Goal: Transaction & Acquisition: Book appointment/travel/reservation

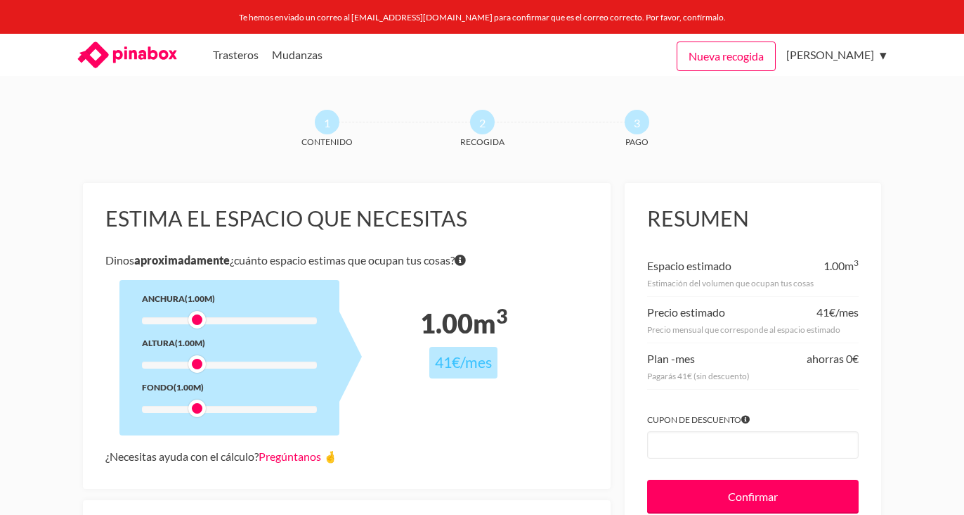
drag, startPoint x: 0, startPoint y: 0, endPoint x: 401, endPoint y: 94, distance: 411.6
click at [401, 94] on body "Te hemos enviado un correo al sarafebles03@gmail.com para confirmar que es el c…" at bounding box center [482, 257] width 964 height 515
click at [238, 53] on link "Trasteros" at bounding box center [236, 55] width 46 height 42
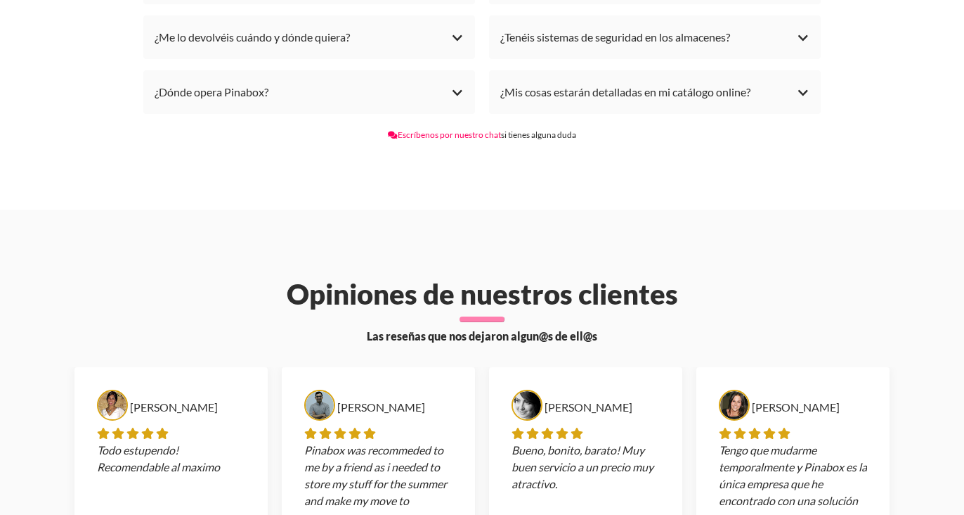
scroll to position [3271, 0]
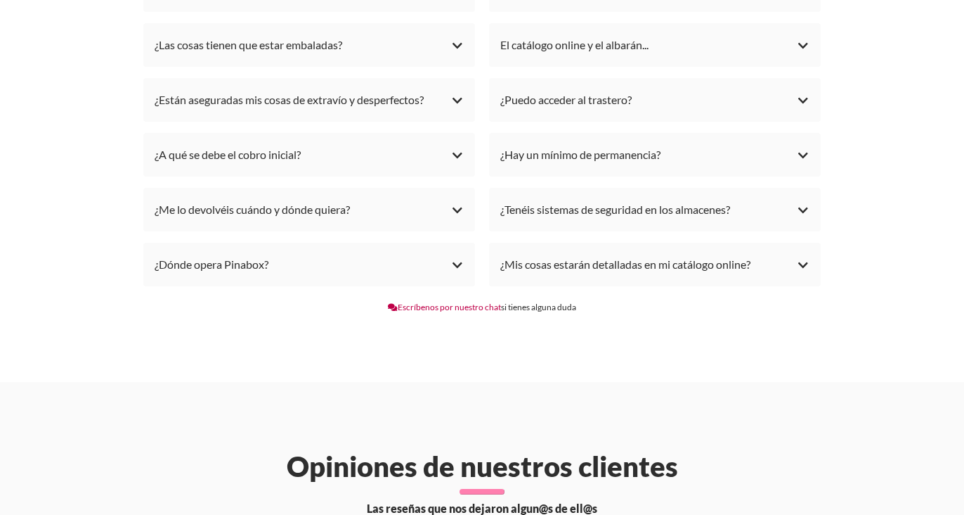
click at [455, 302] on link "Escríbenos por nuestro chat" at bounding box center [444, 307] width 113 height 11
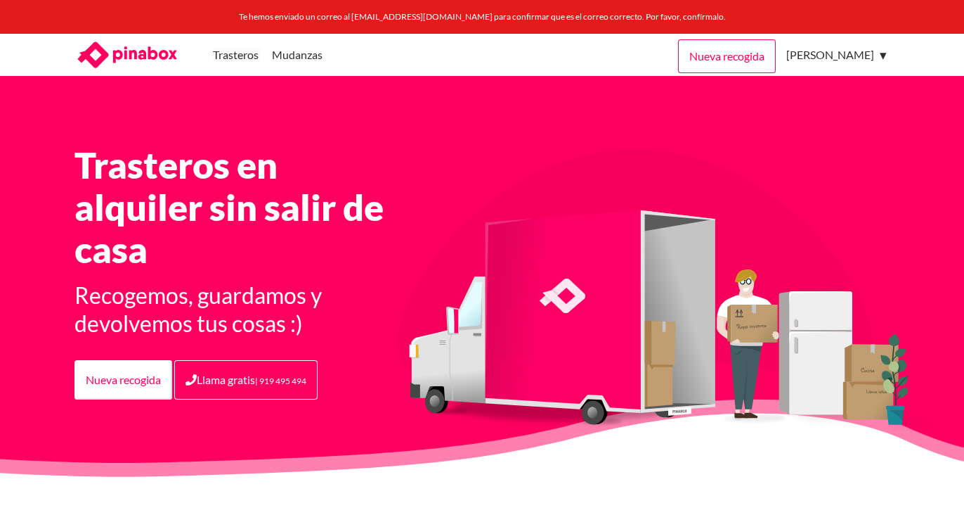
scroll to position [0, 0]
click at [588, 55] on div "Trasteros Mudanzas MENU Nueva recogida Sara Febles Quintana Mi trastero Recogid…" at bounding box center [482, 55] width 844 height 42
click at [706, 49] on link "Nueva recogida" at bounding box center [727, 56] width 98 height 34
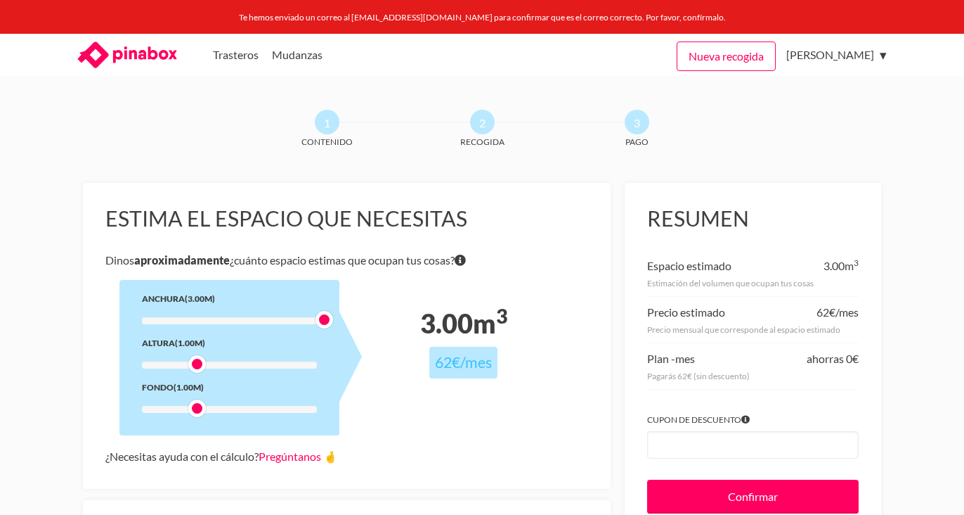
drag, startPoint x: 199, startPoint y: 321, endPoint x: 409, endPoint y: 320, distance: 210.2
click at [409, 320] on div "Estima el espacio que necesitas Dinos aproximadamente ¿cuánto espacio estimas q…" at bounding box center [347, 336] width 528 height 306
drag, startPoint x: 202, startPoint y: 364, endPoint x: 312, endPoint y: 371, distance: 109.9
click at [312, 372] on div at bounding box center [309, 364] width 18 height 18
drag, startPoint x: 196, startPoint y: 406, endPoint x: 321, endPoint y: 412, distance: 124.6
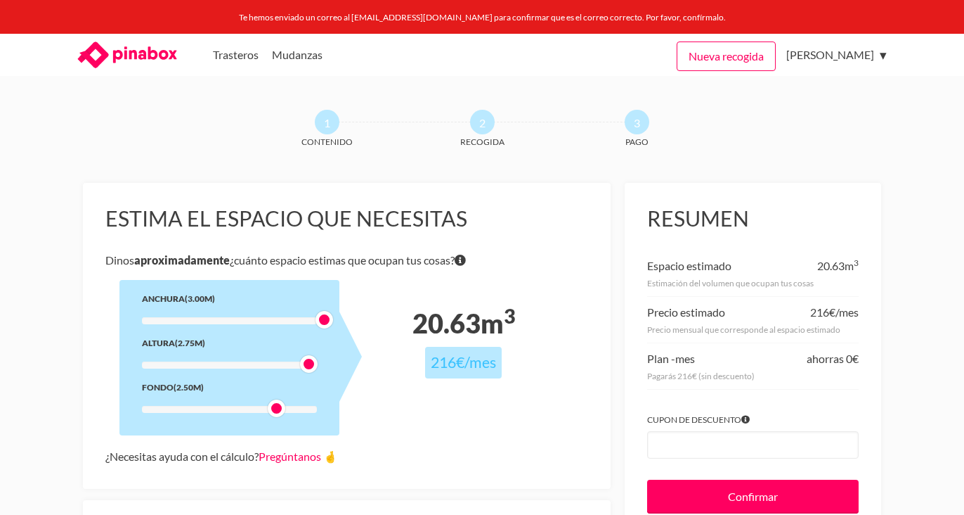
click at [285, 412] on div at bounding box center [277, 408] width 18 height 18
drag, startPoint x: 310, startPoint y: 369, endPoint x: 382, endPoint y: 365, distance: 71.8
click at [382, 365] on div "Estima el espacio que necesitas Dinos aproximadamente ¿cuánto espacio estimas q…" at bounding box center [347, 336] width 528 height 306
drag, startPoint x: 323, startPoint y: 318, endPoint x: 203, endPoint y: 309, distance: 119.9
click at [203, 309] on div "Anchura (1.00m) Altura (3.00m) Fondo (3.00m)" at bounding box center [230, 357] width 220 height 155
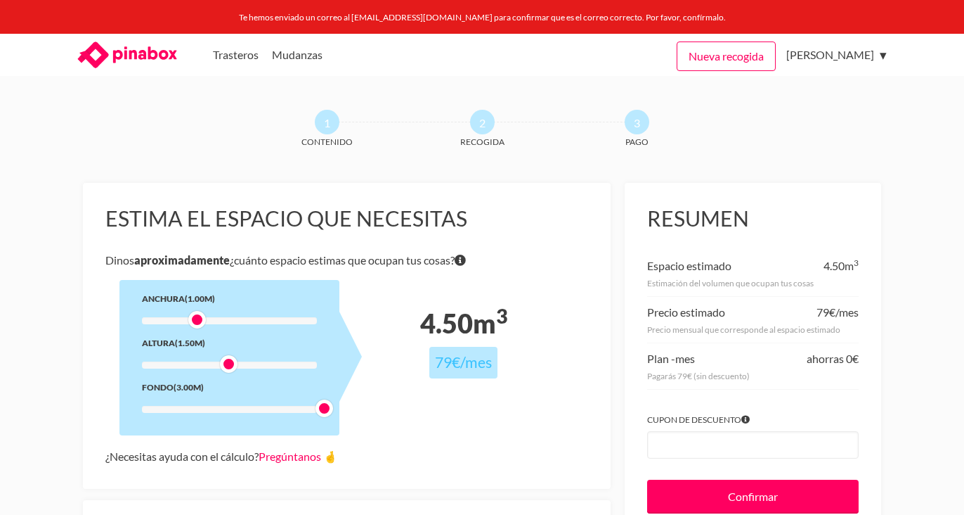
drag, startPoint x: 328, startPoint y: 368, endPoint x: 228, endPoint y: 360, distance: 100.2
click at [228, 360] on div at bounding box center [229, 364] width 18 height 18
click at [195, 317] on div at bounding box center [197, 320] width 18 height 18
drag, startPoint x: 226, startPoint y: 366, endPoint x: 200, endPoint y: 365, distance: 26.0
click at [200, 365] on div at bounding box center [197, 364] width 18 height 18
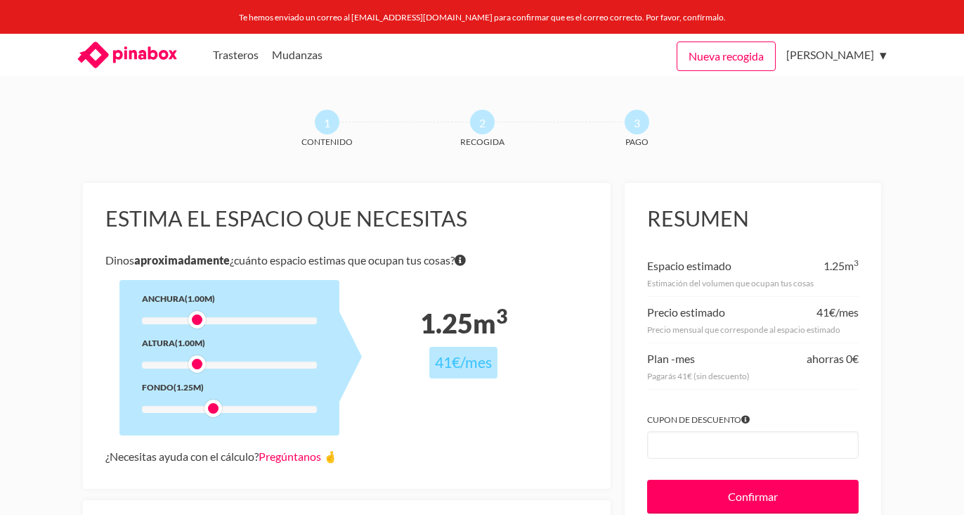
drag, startPoint x: 323, startPoint y: 404, endPoint x: 205, endPoint y: 402, distance: 118.8
click at [205, 402] on div "Anchura (1.00m) Altura (1.00m) Fondo (1.25m)" at bounding box center [230, 357] width 220 height 155
drag, startPoint x: 201, startPoint y: 325, endPoint x: 212, endPoint y: 325, distance: 10.5
click at [212, 325] on div at bounding box center [214, 320] width 18 height 18
drag, startPoint x: 217, startPoint y: 321, endPoint x: 227, endPoint y: 323, distance: 9.9
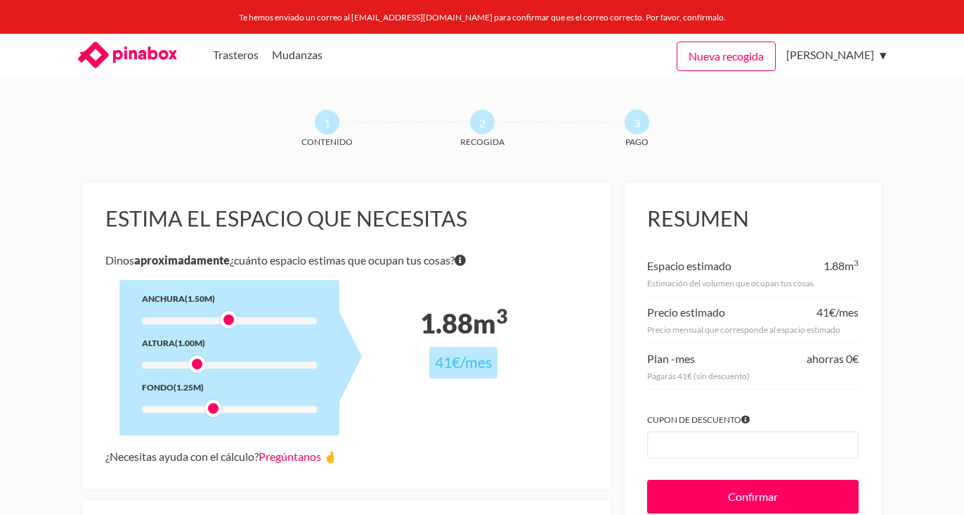
click at [227, 323] on div at bounding box center [229, 320] width 18 height 18
drag, startPoint x: 196, startPoint y: 365, endPoint x: 228, endPoint y: 368, distance: 31.8
click at [228, 368] on div at bounding box center [229, 364] width 18 height 18
drag, startPoint x: 213, startPoint y: 409, endPoint x: 224, endPoint y: 410, distance: 11.3
click at [224, 410] on div at bounding box center [229, 408] width 18 height 18
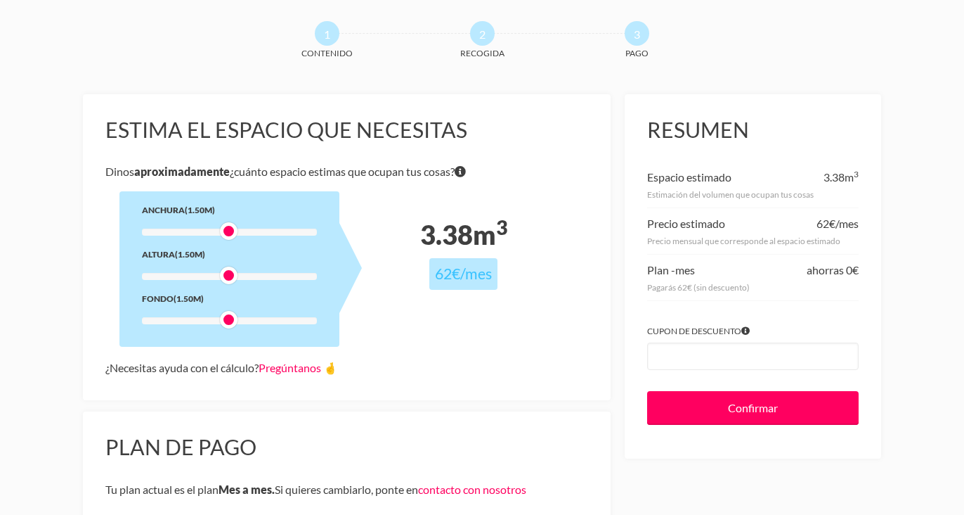
scroll to position [69, 0]
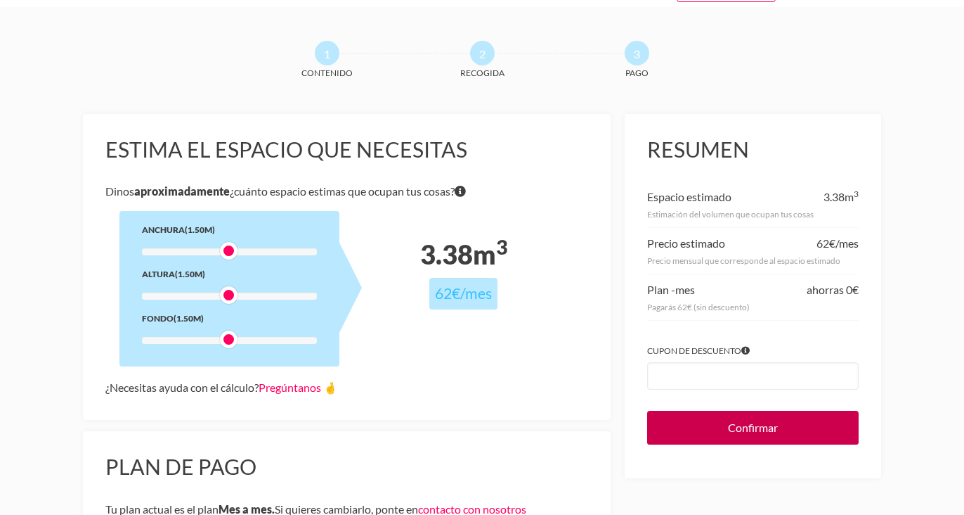
click at [678, 436] on input "Confirmar" at bounding box center [753, 428] width 212 height 34
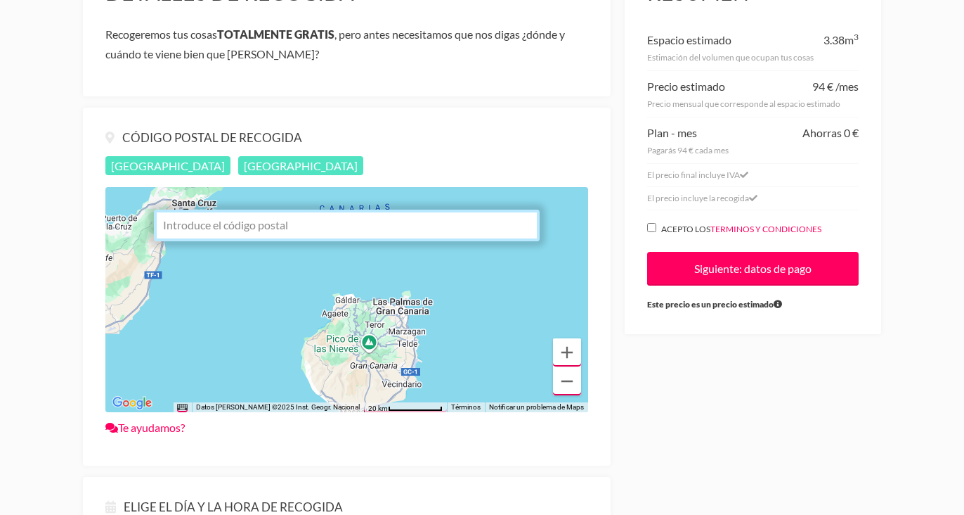
scroll to position [226, 0]
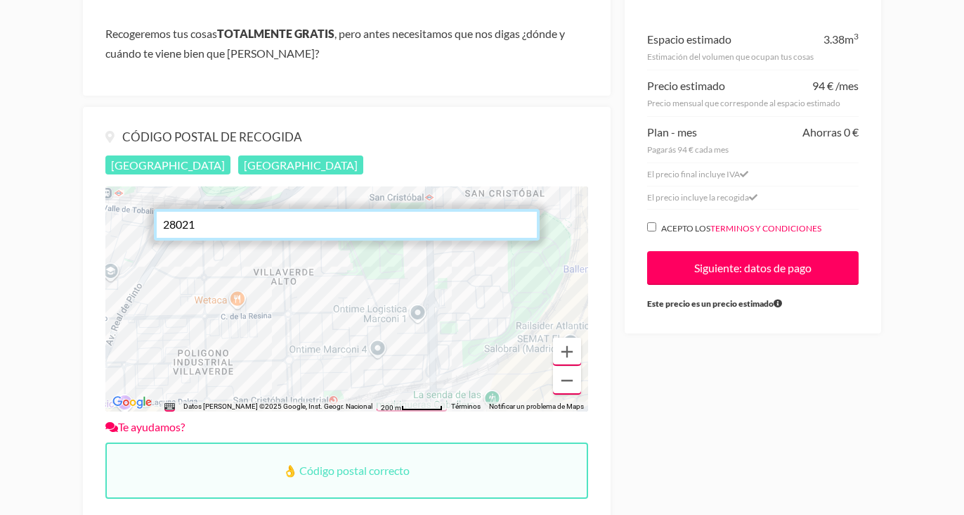
click at [227, 224] on input "28021" at bounding box center [347, 225] width 386 height 32
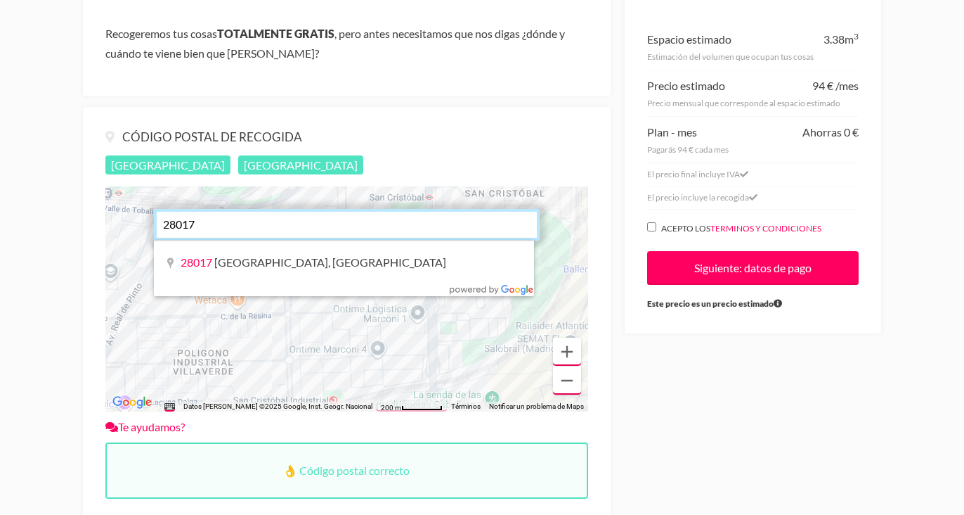
click at [387, 224] on input "28017" at bounding box center [347, 225] width 386 height 32
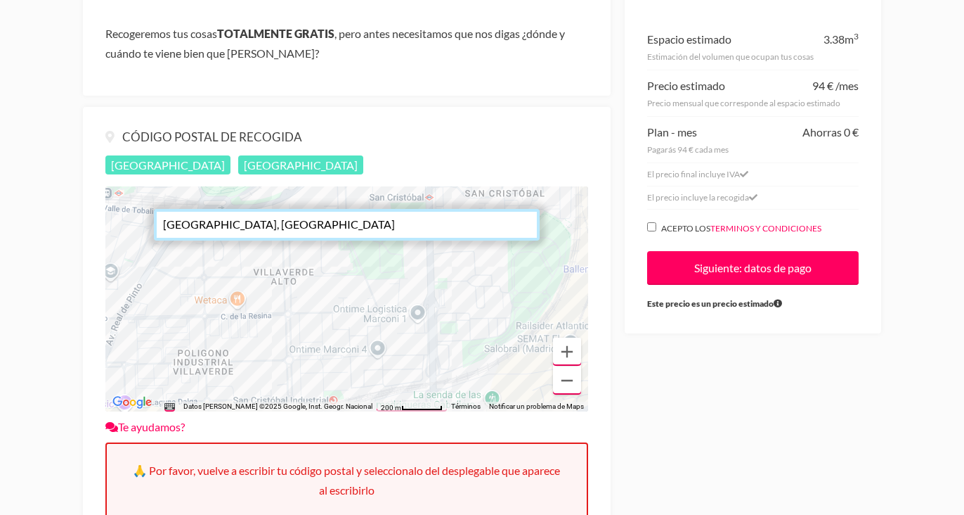
type input "28017"
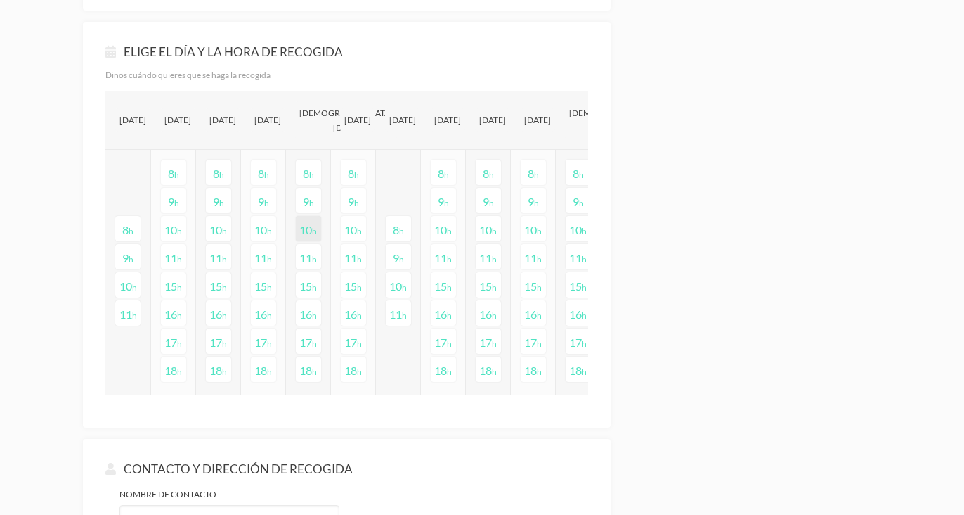
scroll to position [755, 0]
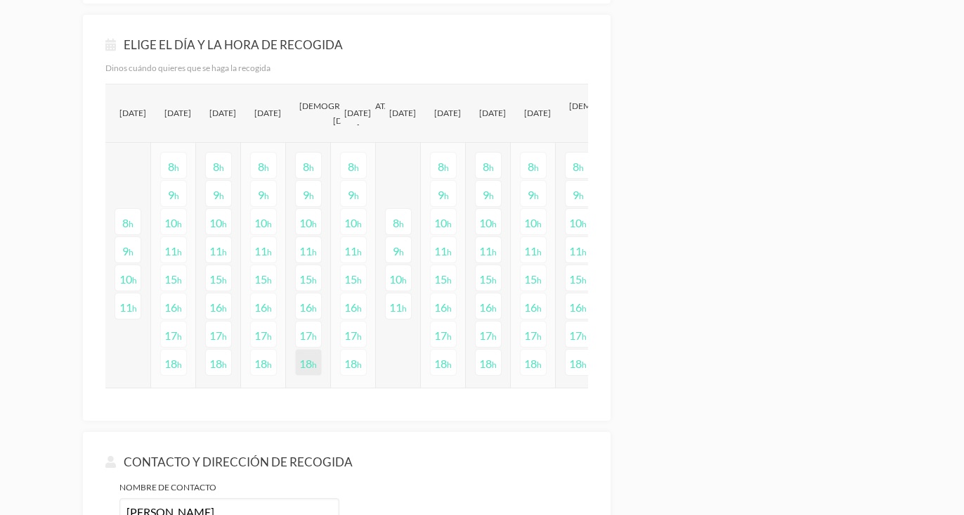
click at [313, 366] on span "h" at bounding box center [314, 364] width 5 height 11
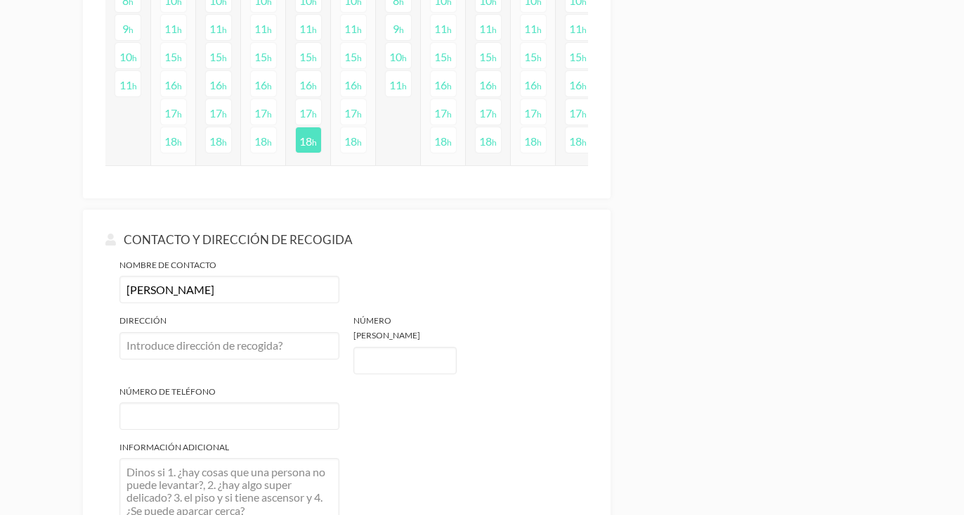
scroll to position [1007, 0]
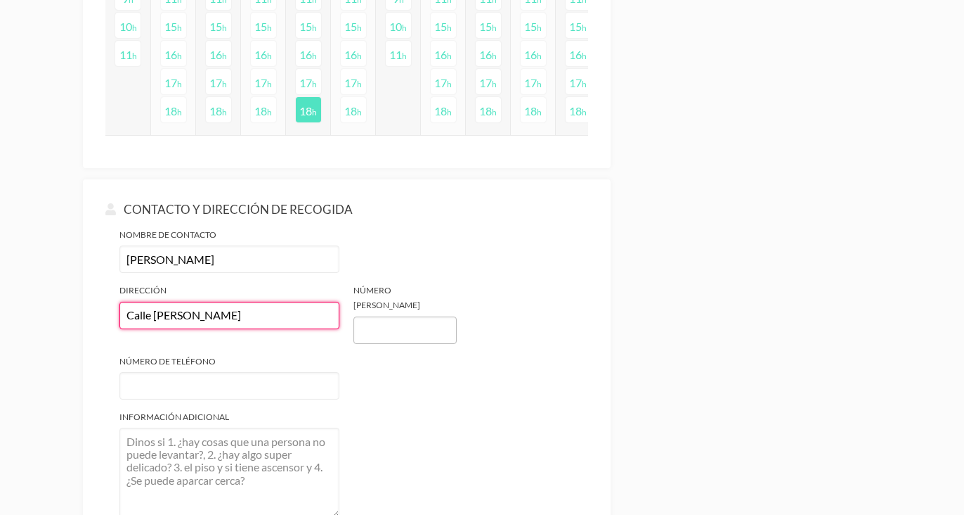
type input "Calle Luis Ruiz"
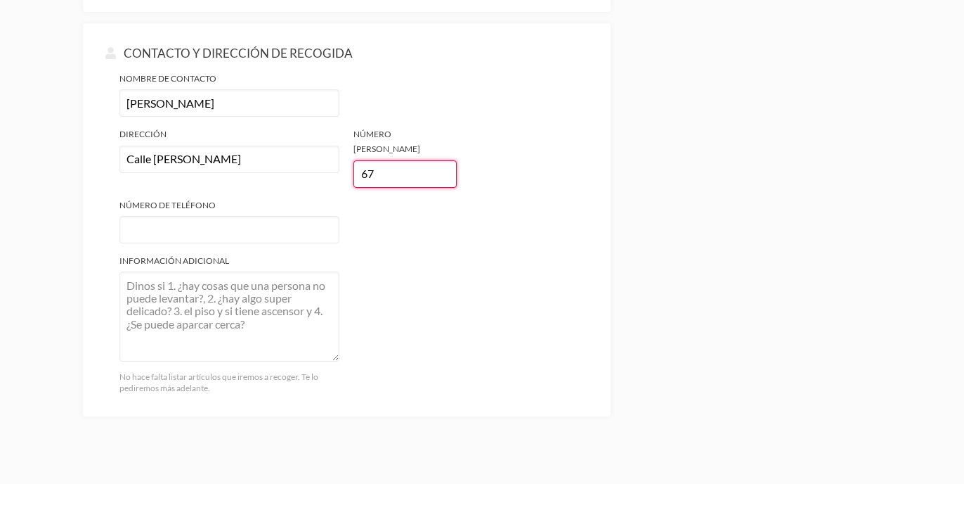
scroll to position [1166, 0]
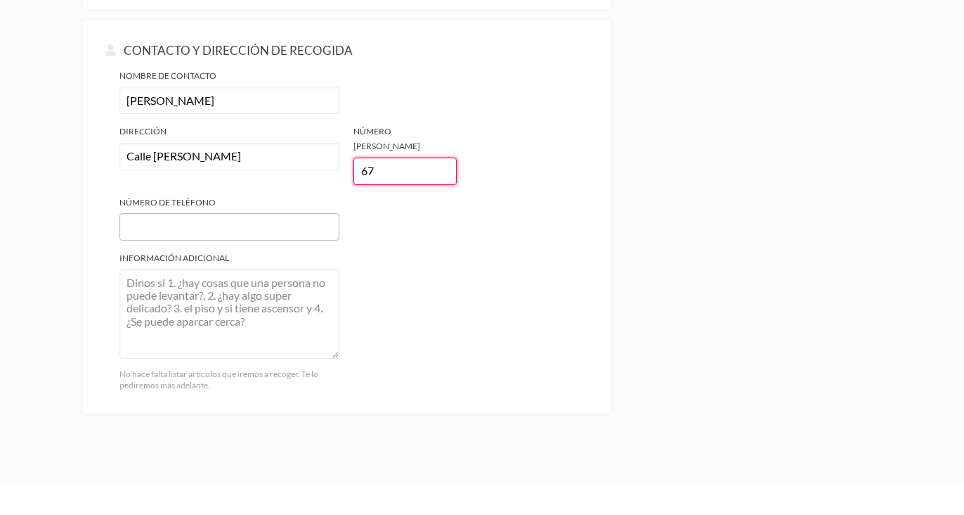
type input "67"
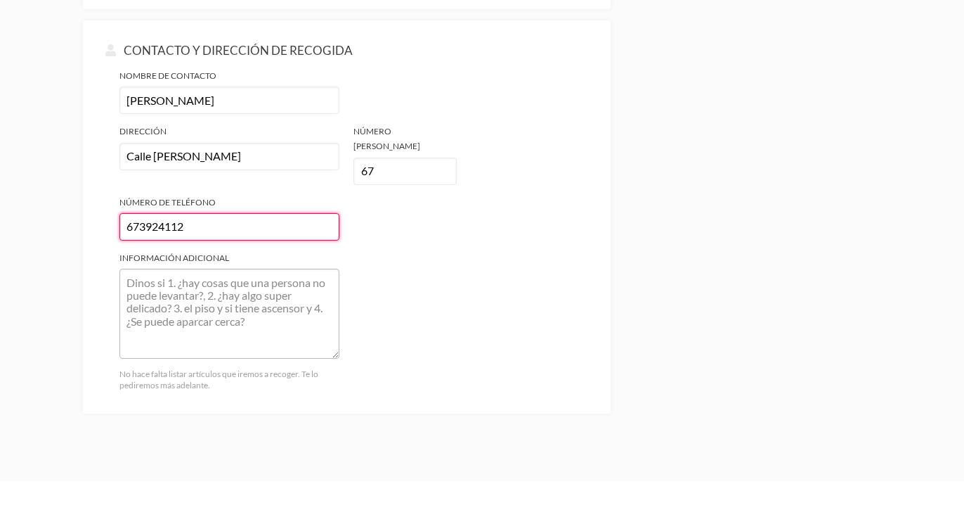
type input "673924112"
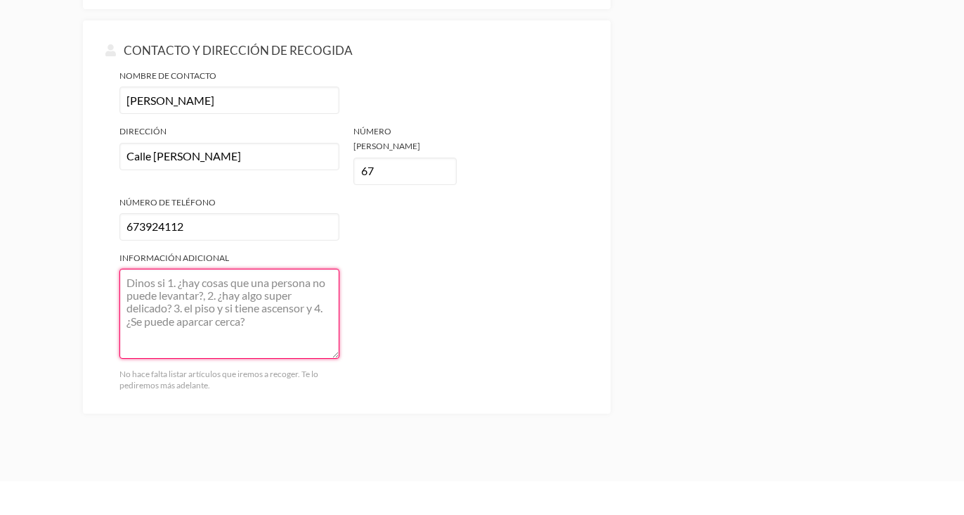
click at [216, 288] on textarea "Información adicional" at bounding box center [230, 314] width 220 height 90
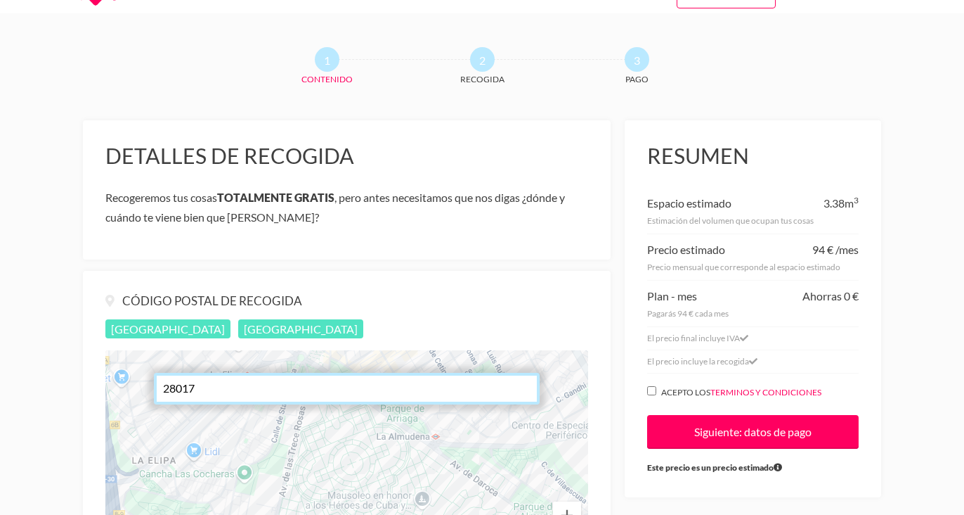
scroll to position [62, 0]
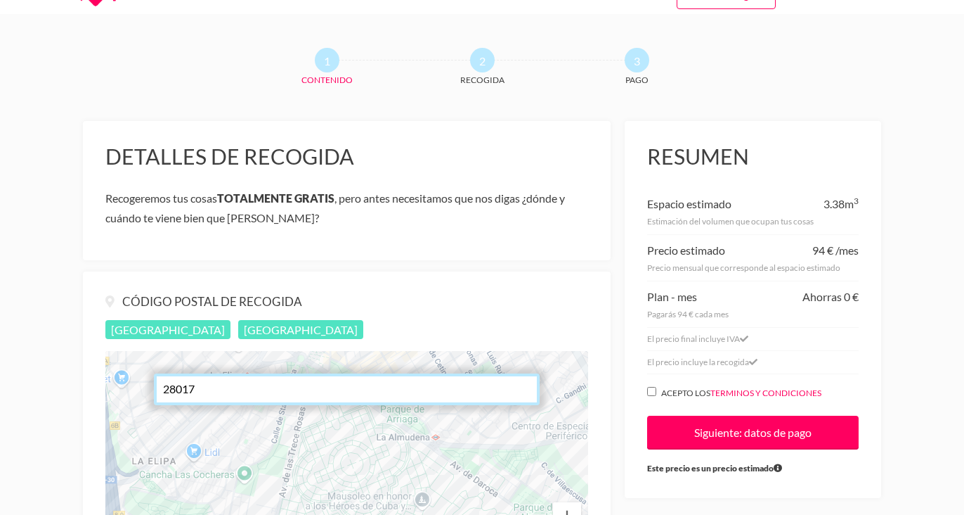
type textarea "Es el piso 1ºD, sí tiene ascensor y sí se puede aparcar cerca"
click at [654, 392] on input "Acepto los terminos y condiciones" at bounding box center [651, 391] width 9 height 9
checkbox input "true"
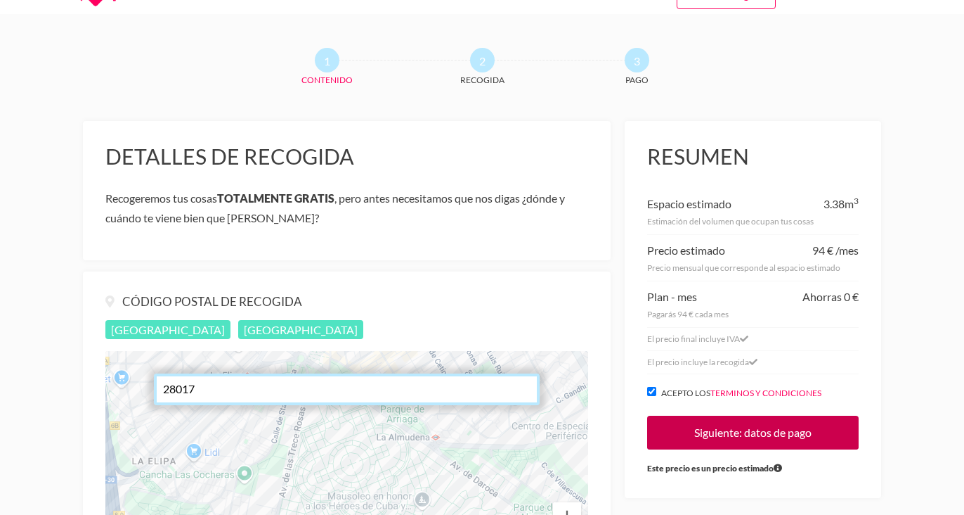
click at [695, 432] on input "Siguiente: datos de pago" at bounding box center [753, 432] width 212 height 34
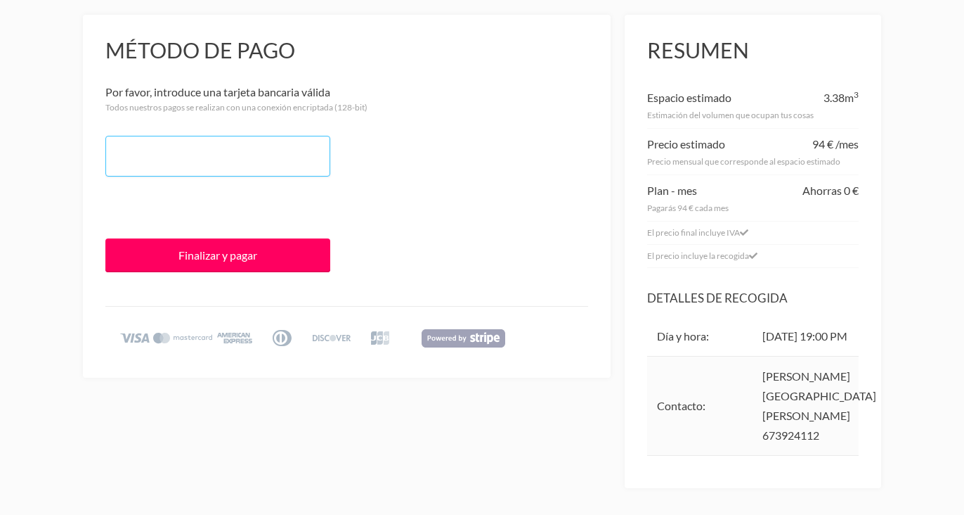
scroll to position [139, 0]
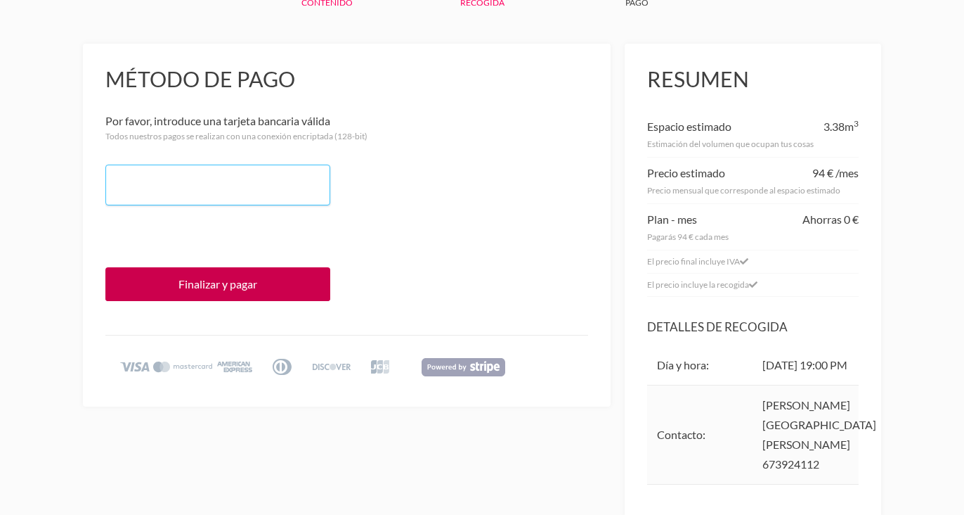
click at [254, 285] on input "Finalizar y pagar" at bounding box center [217, 284] width 225 height 34
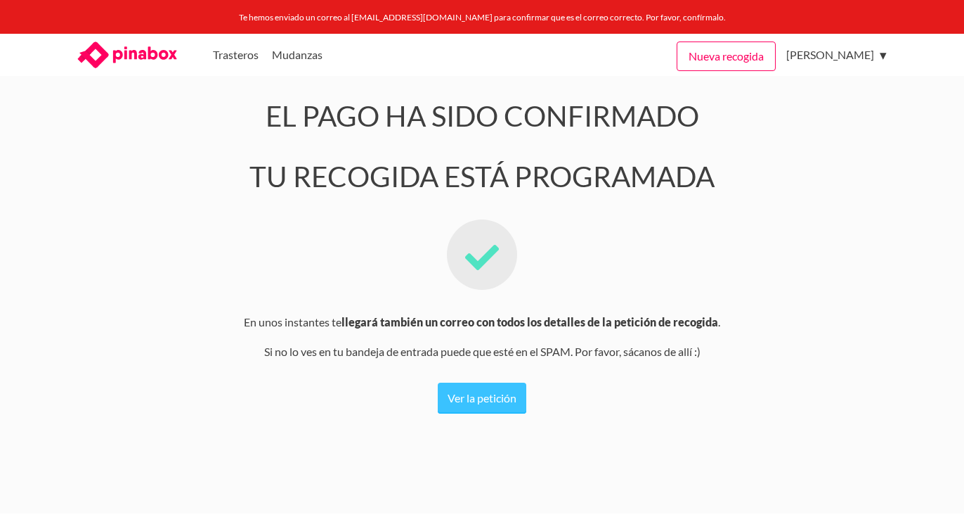
click at [494, 418] on p "Ver la petición" at bounding box center [482, 397] width 827 height 53
click at [495, 397] on link "Ver la petición" at bounding box center [482, 397] width 89 height 31
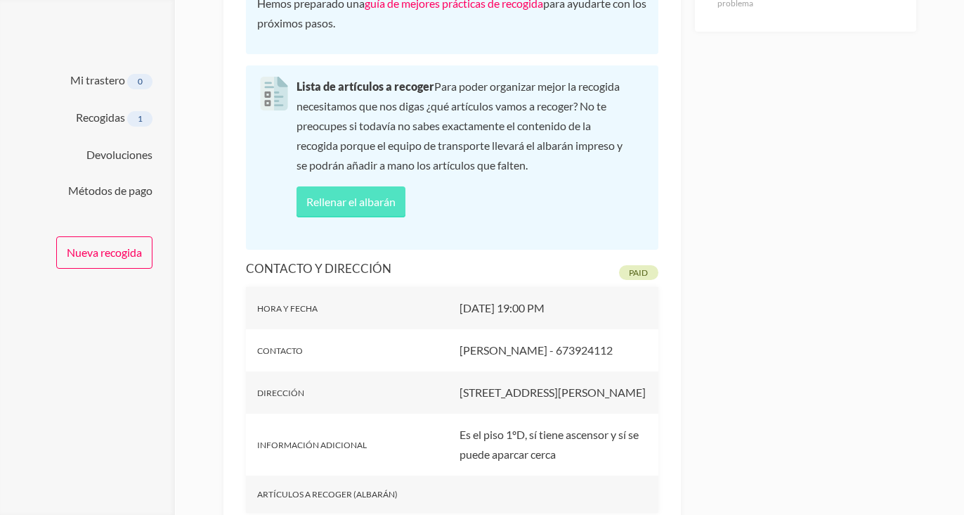
scroll to position [286, 0]
click at [356, 217] on link "Rellenar el albarán" at bounding box center [351, 201] width 109 height 31
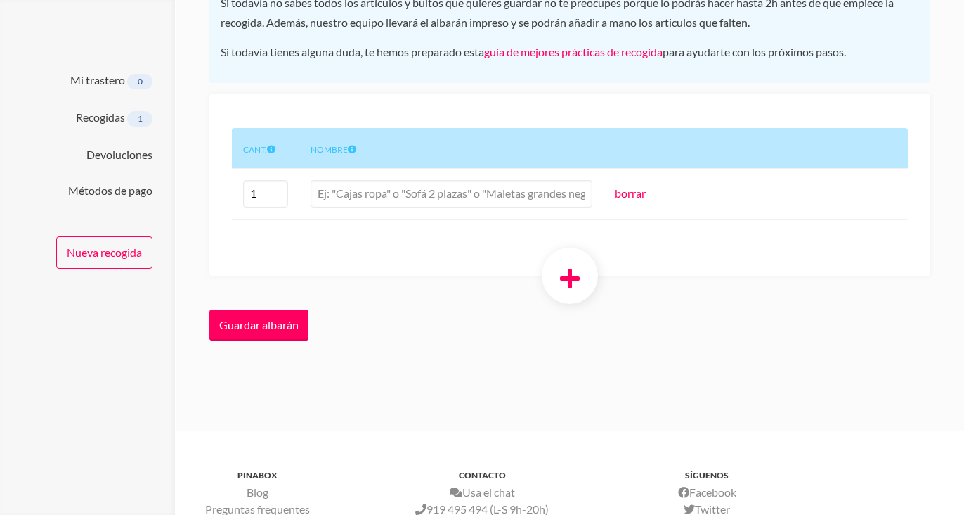
scroll to position [269, 0]
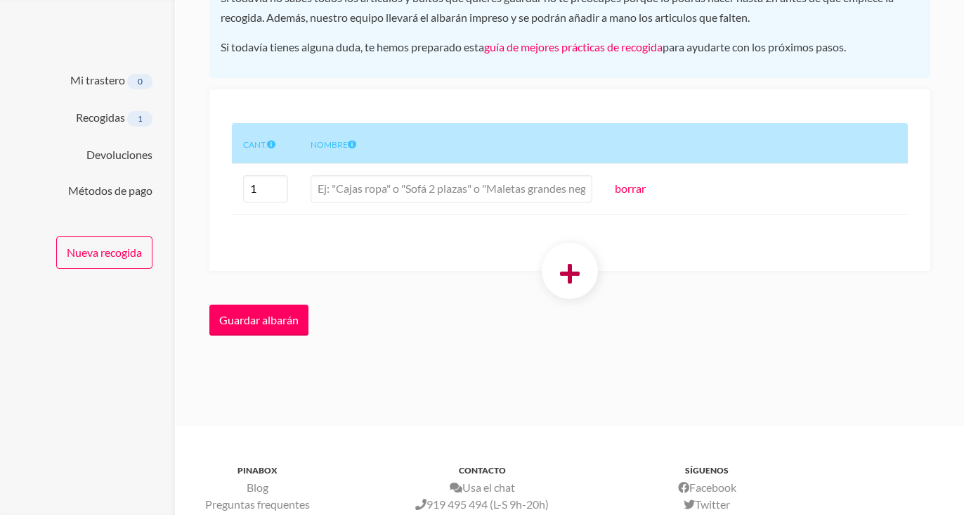
click at [583, 269] on link at bounding box center [570, 271] width 56 height 56
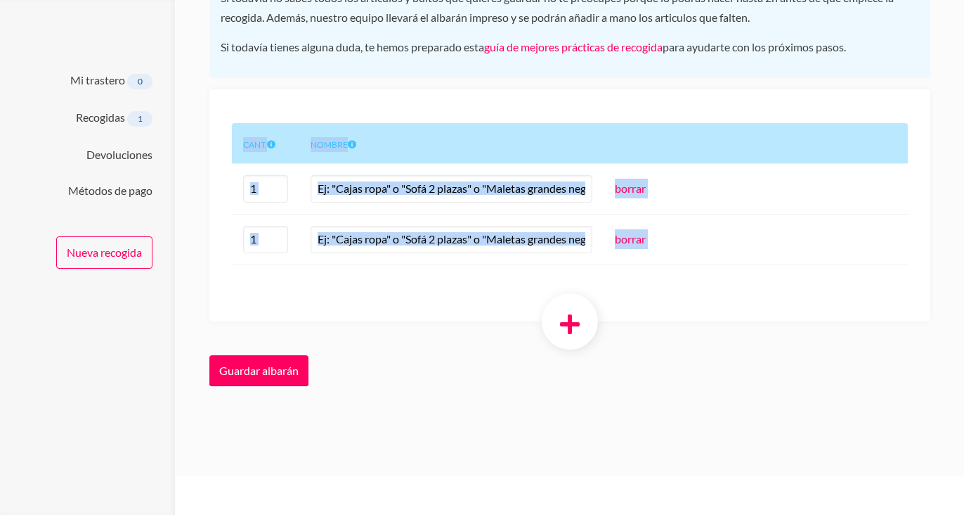
click at [583, 269] on div "Cant. Nombre 1 borrar 1 borrar" at bounding box center [569, 205] width 721 height 232
click at [579, 323] on icon at bounding box center [570, 324] width 20 height 22
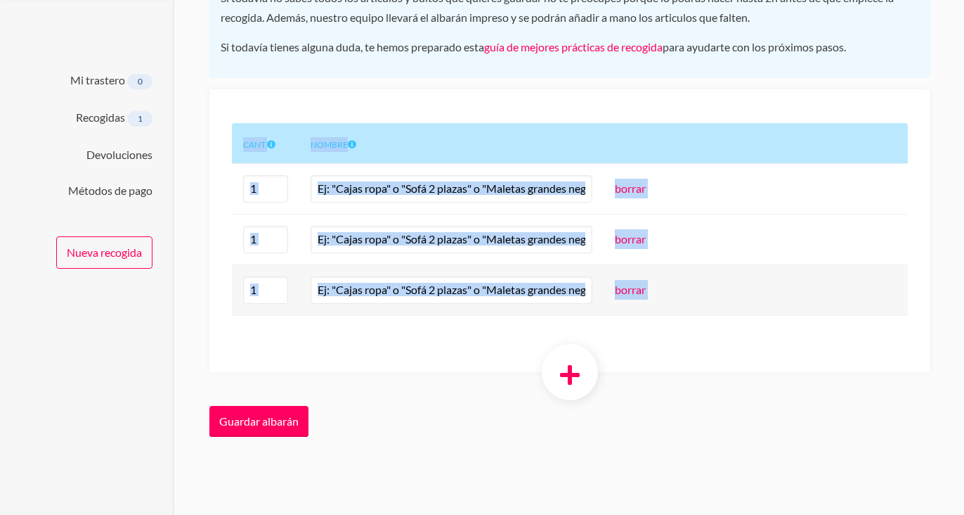
click at [579, 323] on div "Cant. Nombre 1 borrar 1 borrar 1 borrar" at bounding box center [569, 230] width 721 height 283
click at [566, 394] on link at bounding box center [570, 372] width 56 height 56
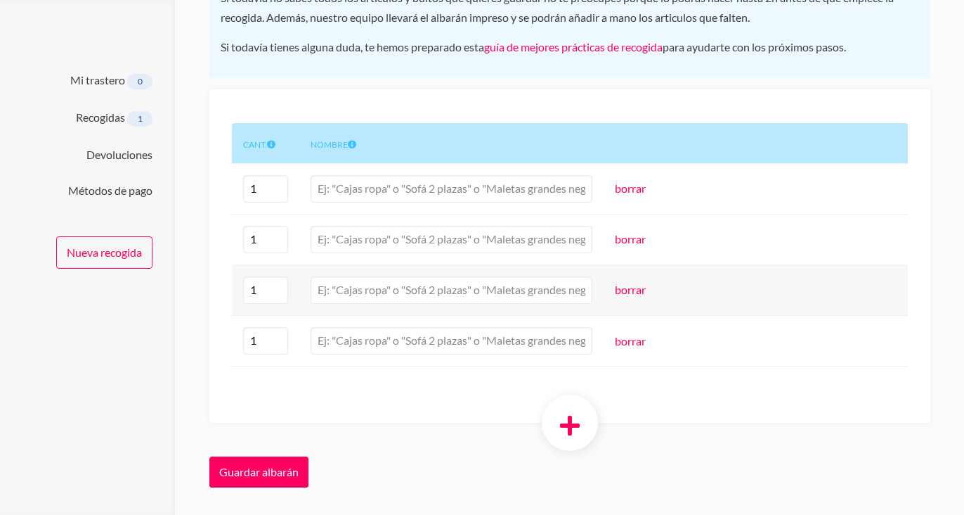
click at [550, 482] on form "Cant. Nombre 1 borrar 1 borrar 1 borrar 1 borrar Guardar albarán" at bounding box center [569, 293] width 721 height 409
click at [569, 430] on icon at bounding box center [570, 425] width 20 height 22
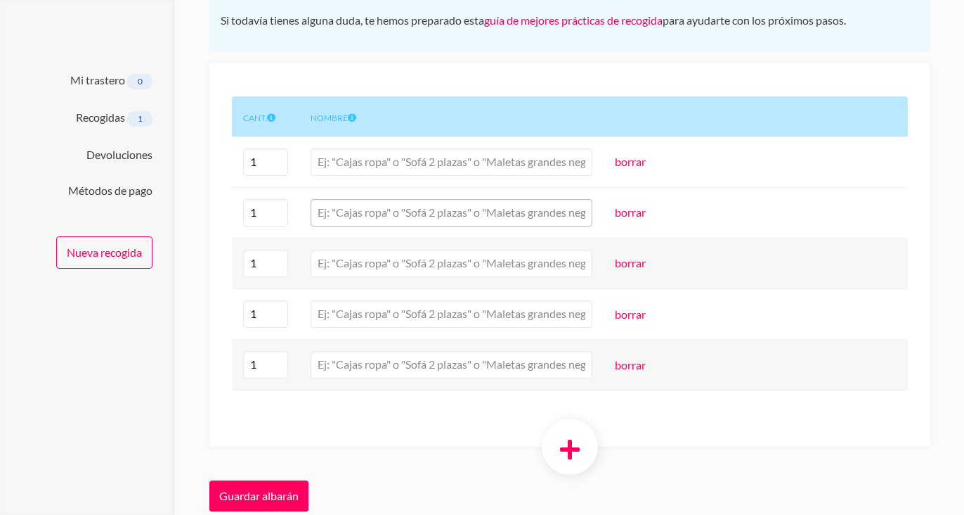
scroll to position [287, 0]
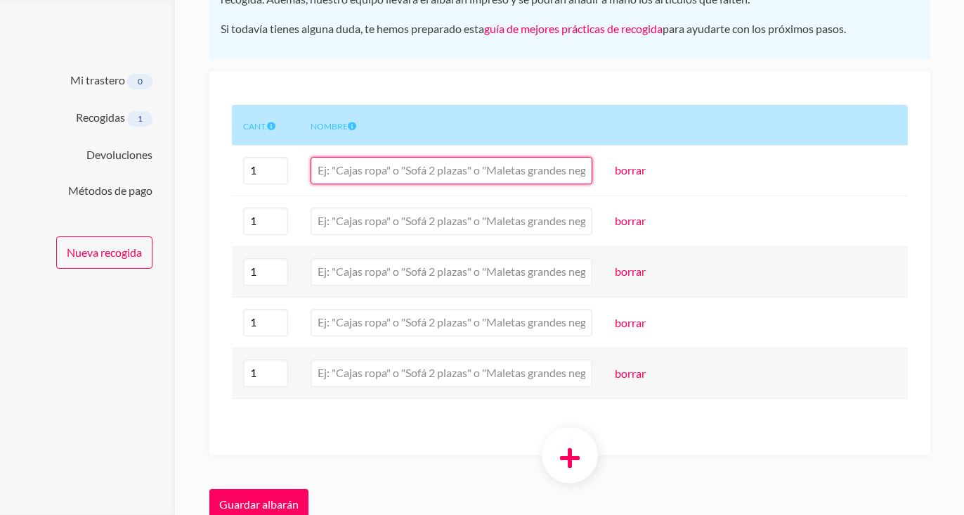
click at [531, 176] on input "text" at bounding box center [452, 170] width 282 height 27
type input "Caja ropa grande"
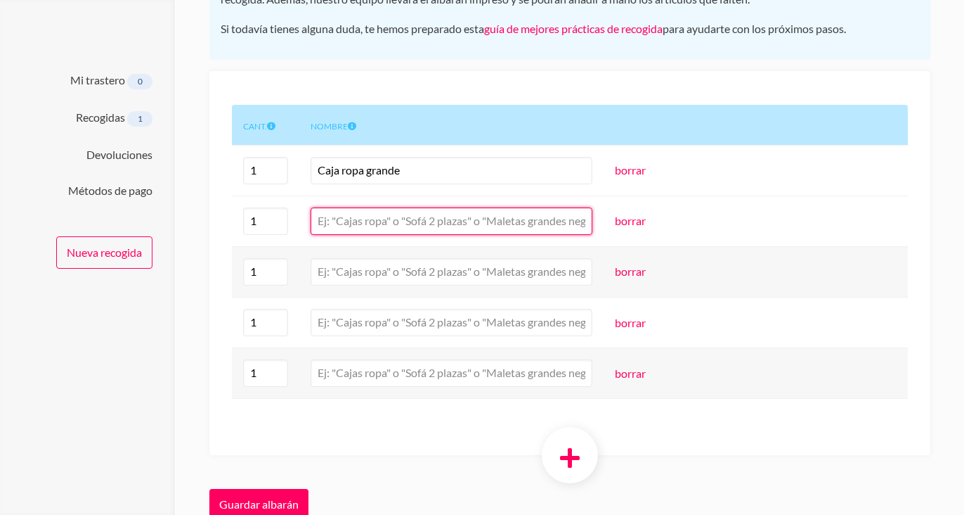
click at [531, 214] on input "text" at bounding box center [452, 220] width 282 height 27
type input "caja ropa grande"
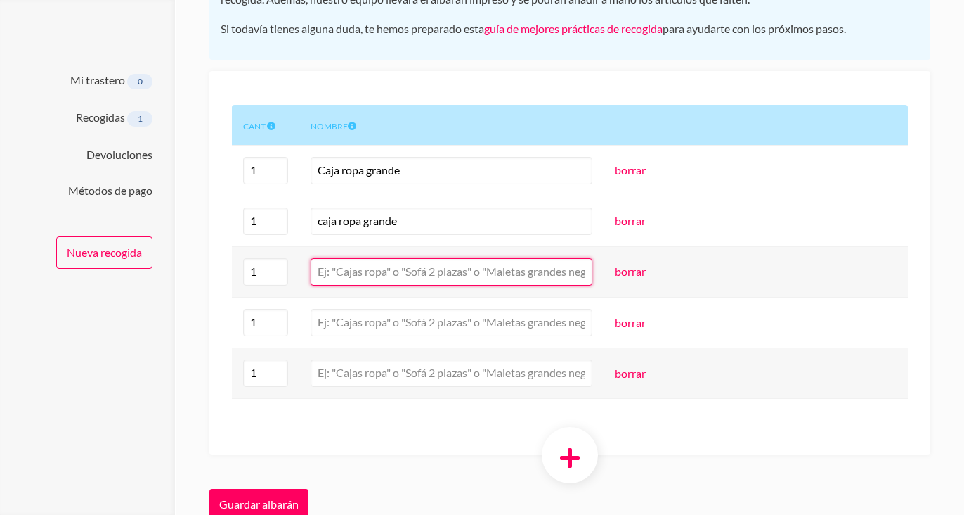
click at [552, 277] on input "text" at bounding box center [452, 271] width 282 height 27
type input "caja ropa grande"
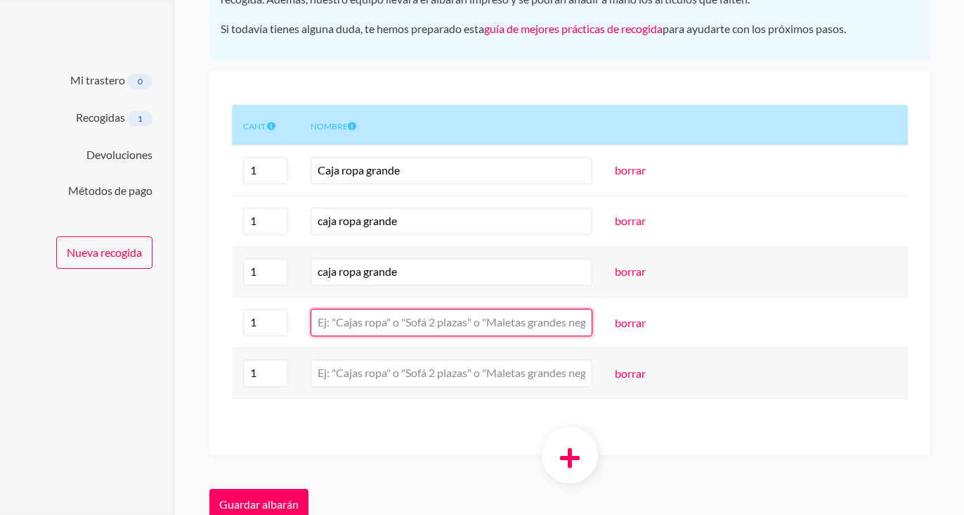
click at [556, 321] on input "text" at bounding box center [452, 322] width 282 height 27
type input "caja ropa grande"
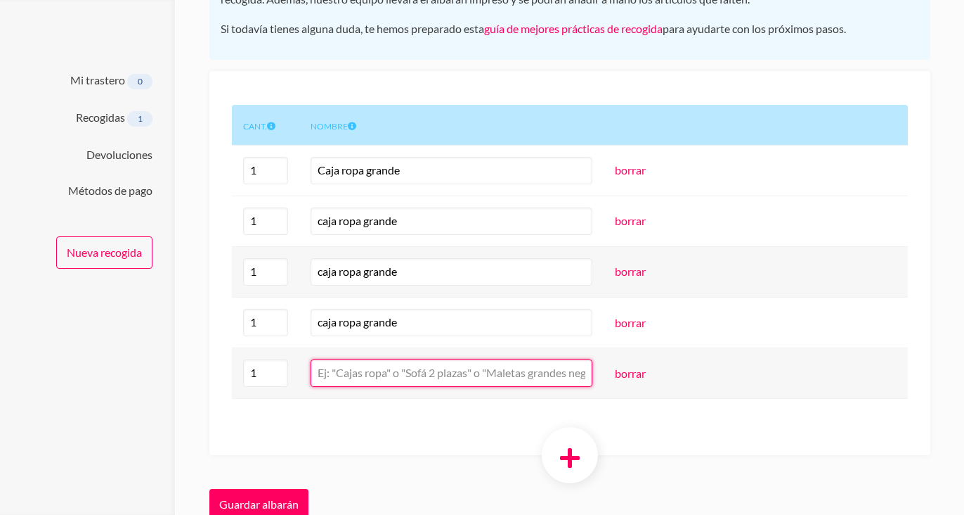
click at [552, 385] on input "text" at bounding box center [452, 372] width 282 height 27
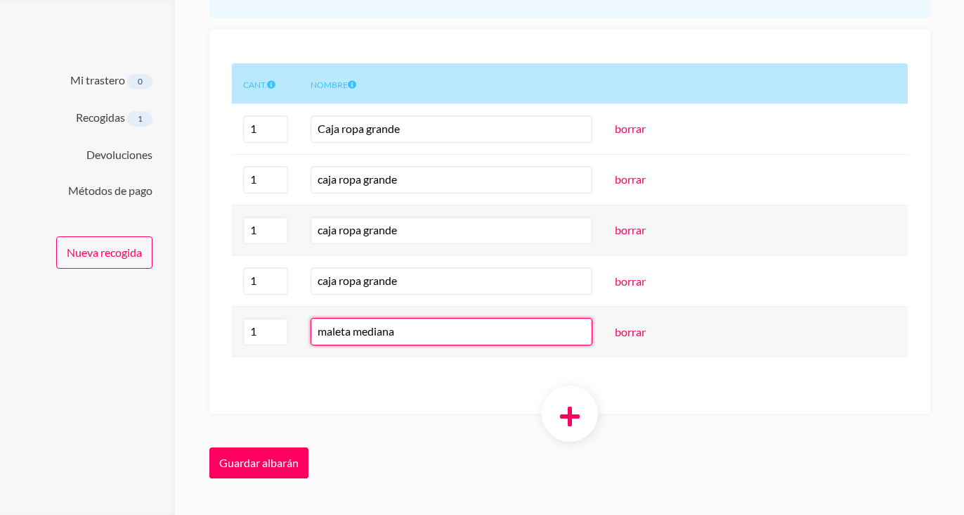
scroll to position [330, 0]
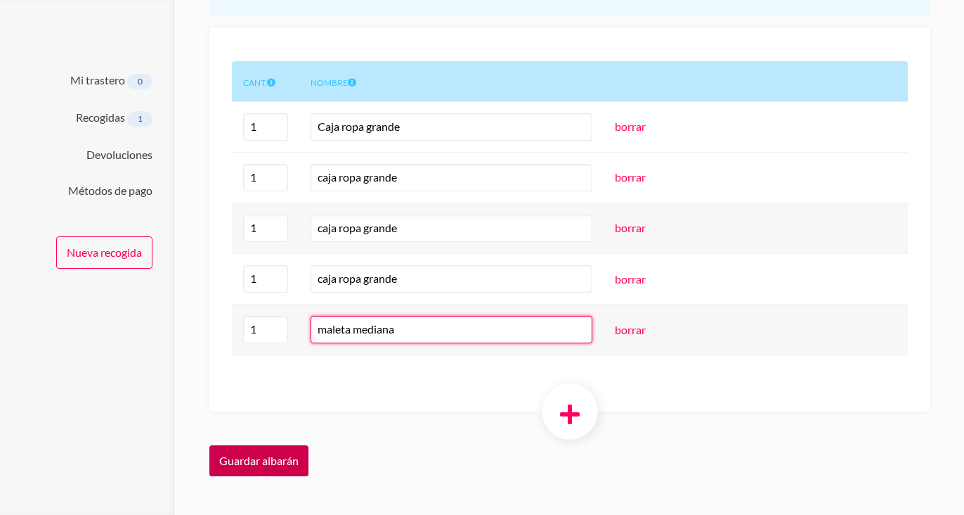
type input "maleta mediana"
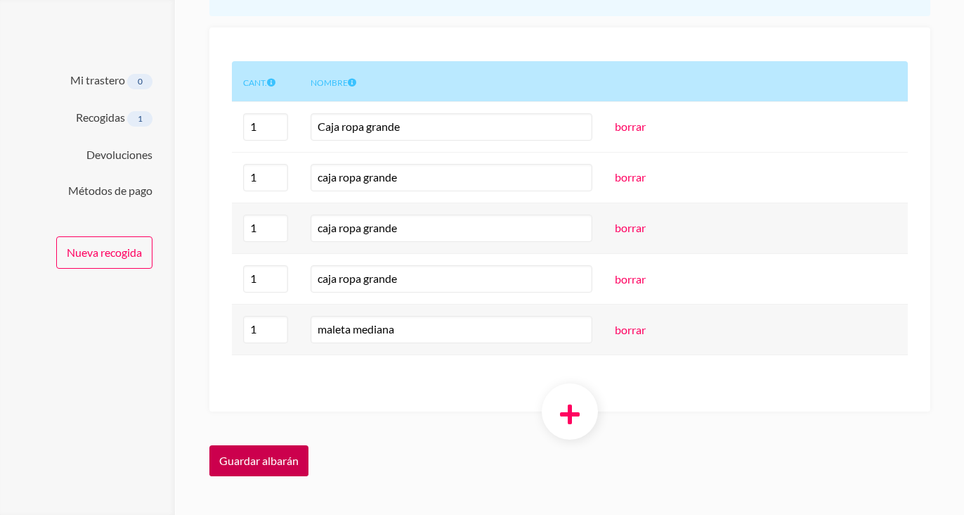
click at [283, 460] on input "Guardar albarán" at bounding box center [258, 460] width 99 height 31
